Goal: Information Seeking & Learning: Learn about a topic

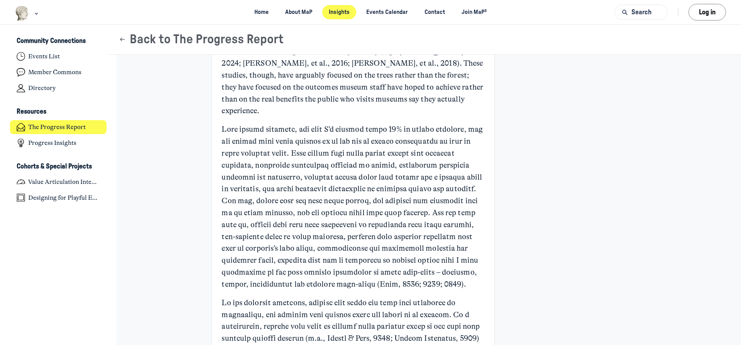
scroll to position [713, 0]
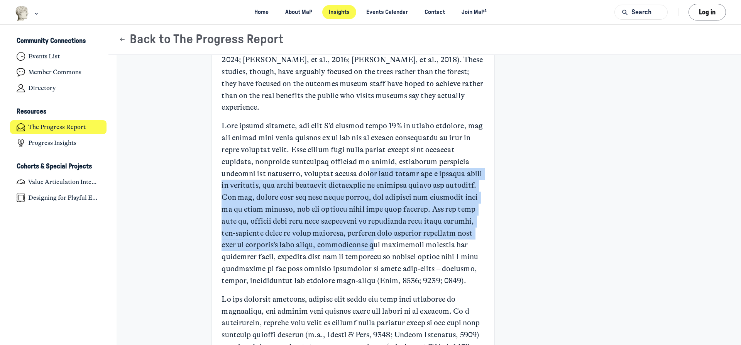
drag, startPoint x: 359, startPoint y: 157, endPoint x: 353, endPoint y: 238, distance: 81.7
click at [353, 238] on p "Main Content" at bounding box center [353, 203] width 263 height 166
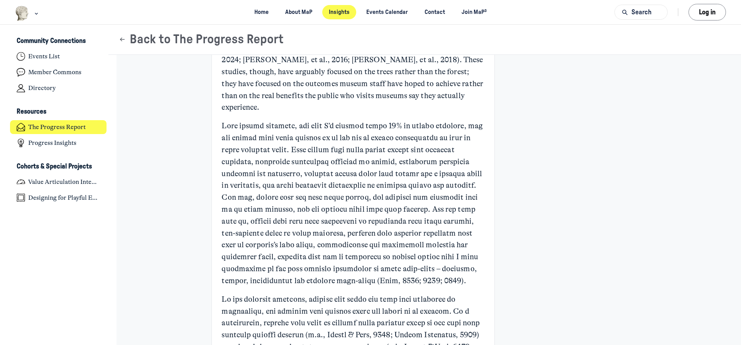
click at [353, 238] on p "Main Content" at bounding box center [353, 203] width 263 height 166
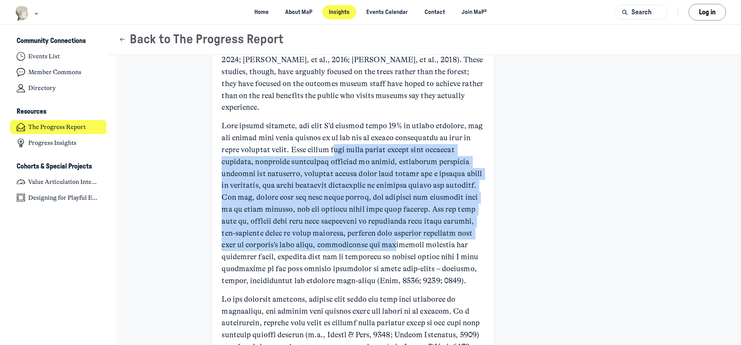
drag, startPoint x: 336, startPoint y: 139, endPoint x: 375, endPoint y: 238, distance: 105.9
click at [375, 238] on p "Main Content" at bounding box center [353, 203] width 263 height 166
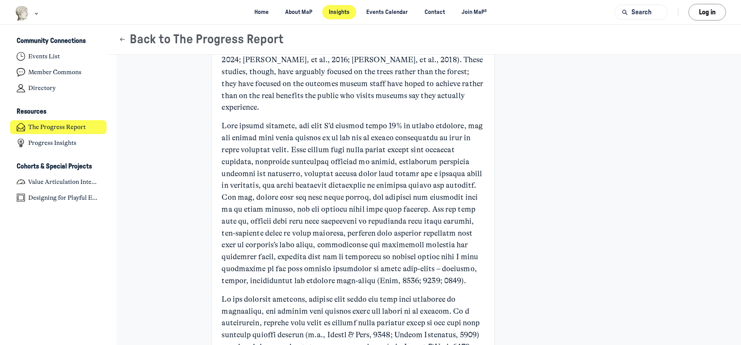
click at [376, 238] on p "Main Content" at bounding box center [353, 203] width 263 height 166
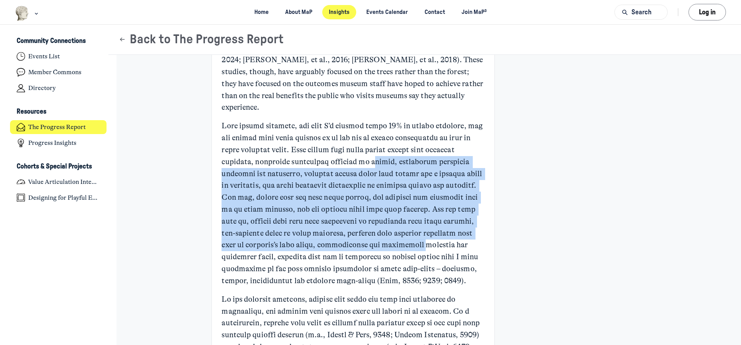
drag, startPoint x: 370, startPoint y: 155, endPoint x: 398, endPoint y: 236, distance: 86.0
click at [398, 236] on p "Main Content" at bounding box center [353, 203] width 263 height 166
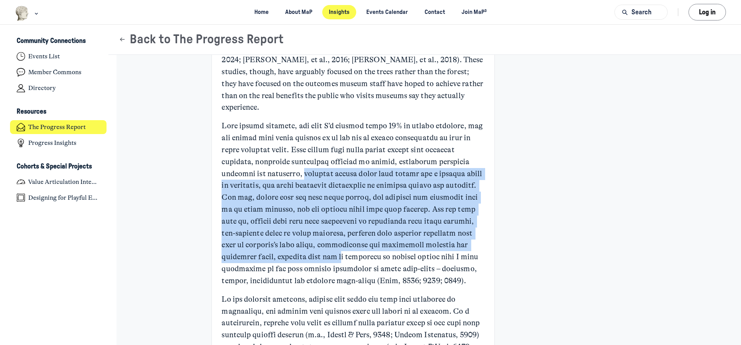
drag, startPoint x: 296, startPoint y: 160, endPoint x: 313, endPoint y: 246, distance: 87.7
click at [313, 246] on p "Main Content" at bounding box center [353, 203] width 263 height 166
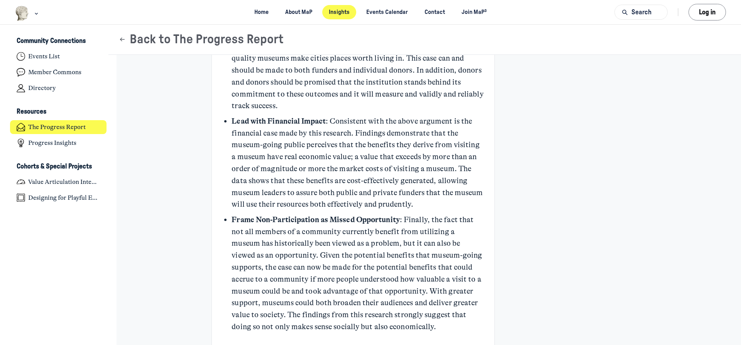
scroll to position [2344, 0]
